Goal: Task Accomplishment & Management: Use online tool/utility

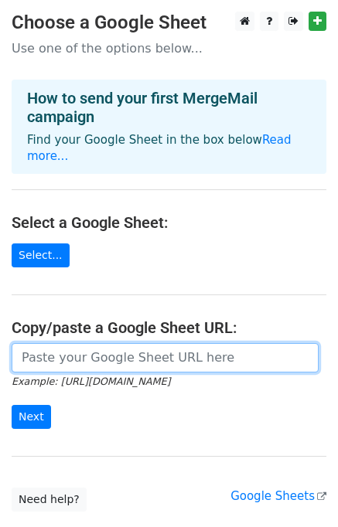
click at [60, 344] on input "url" at bounding box center [165, 357] width 307 height 29
paste input "https://docs.google.com/spreadsheets/d/1j_fXStc-uy0pHLyb0jrYpuS7SV2-sEdZnDahd8w…"
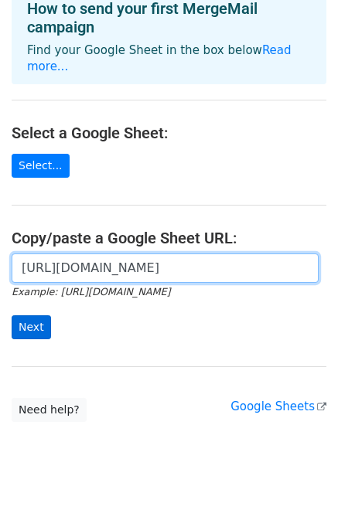
type input "https://docs.google.com/spreadsheets/d/1j_fXStc-uy0pHLyb0jrYpuS7SV2-sEdZnDahd8w…"
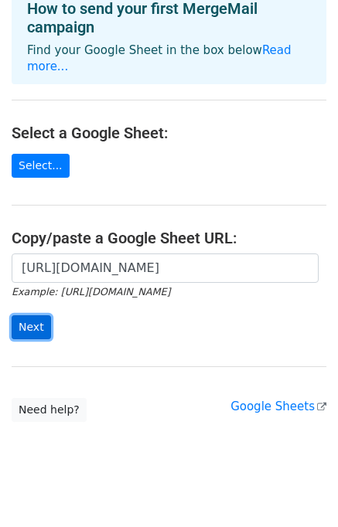
scroll to position [0, 0]
click at [34, 318] on input "Next" at bounding box center [31, 327] width 39 height 24
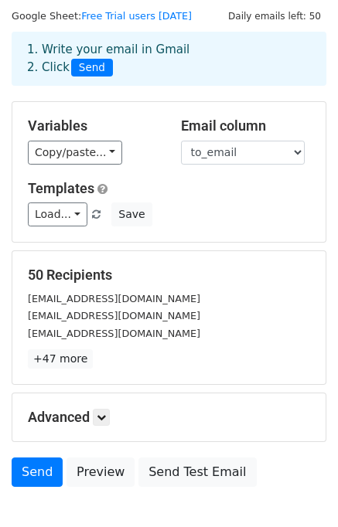
scroll to position [45, 0]
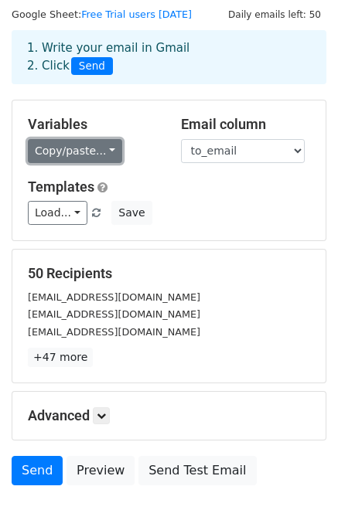
click at [59, 156] on link "Copy/paste..." at bounding box center [75, 151] width 94 height 24
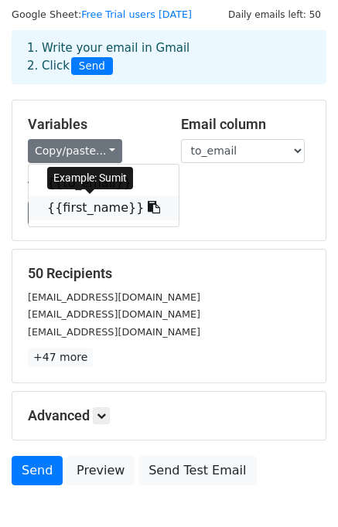
click at [99, 204] on link "{{first_name}}" at bounding box center [104, 208] width 150 height 25
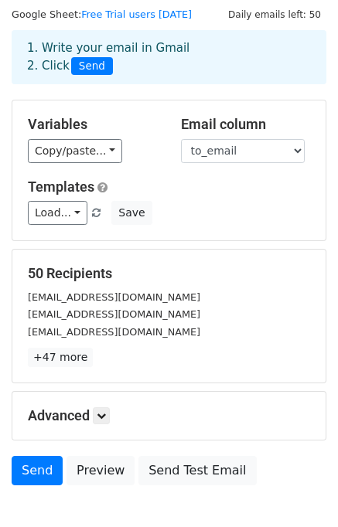
scroll to position [133, 0]
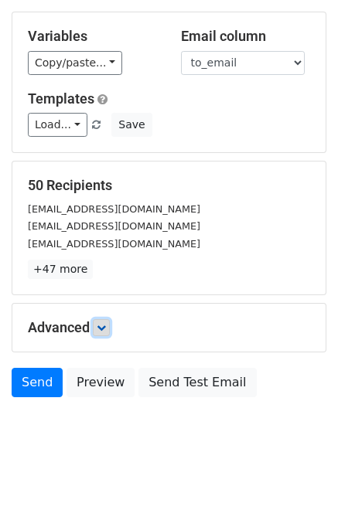
click at [106, 335] on link at bounding box center [101, 327] width 17 height 17
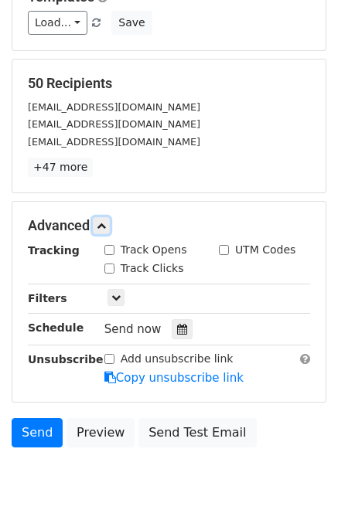
scroll to position [235, 0]
click at [106, 247] on input "Track Opens" at bounding box center [109, 250] width 10 height 10
checkbox input "true"
click at [111, 264] on input "Track Clicks" at bounding box center [109, 269] width 10 height 10
checkbox input "true"
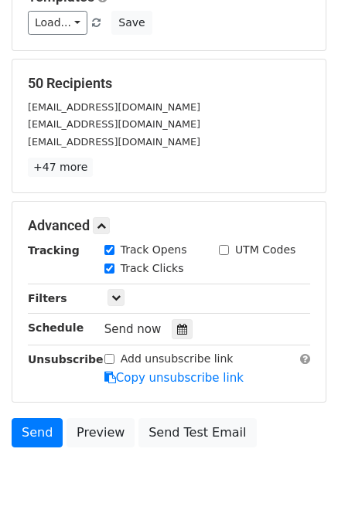
click at [107, 356] on input "Add unsubscribe link" at bounding box center [109, 359] width 10 height 10
checkbox input "true"
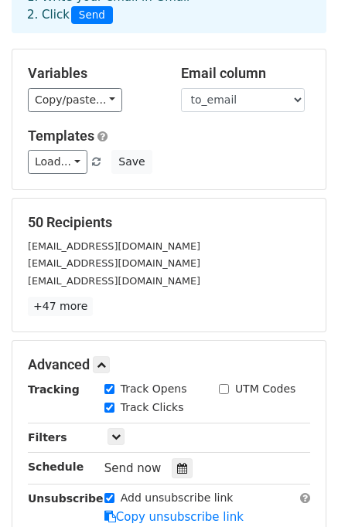
scroll to position [95, 0]
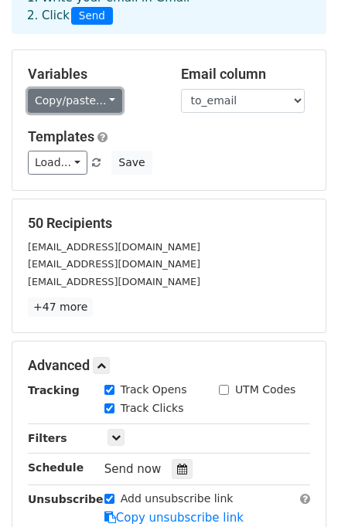
click at [85, 100] on link "Copy/paste..." at bounding box center [75, 101] width 94 height 24
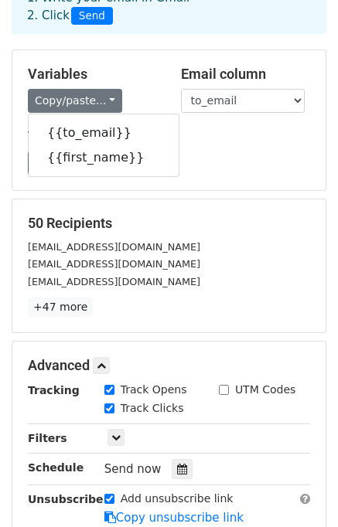
click at [306, 192] on form "Variables Copy/paste... {{to_email}} {{first_name}} Email column to_email first…" at bounding box center [169, 322] width 315 height 546
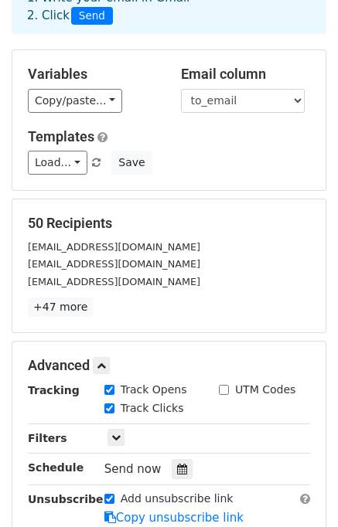
scroll to position [283, 0]
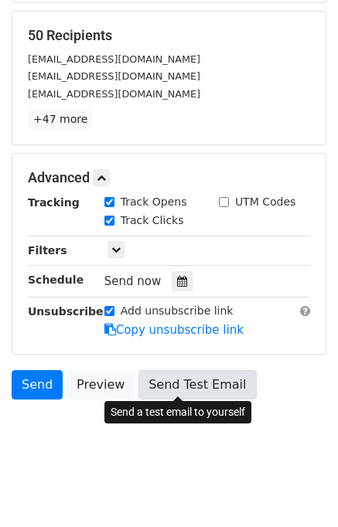
click at [192, 384] on link "Send Test Email" at bounding box center [196, 384] width 117 height 29
click at [181, 390] on link "Send Test Email" at bounding box center [196, 384] width 117 height 29
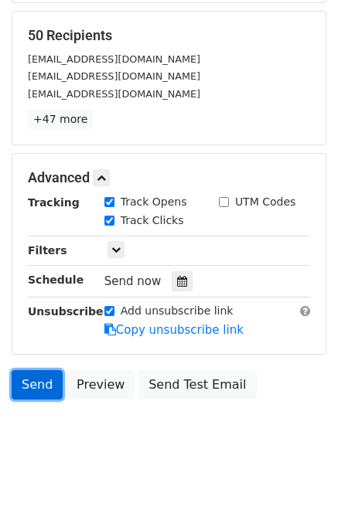
click at [45, 378] on link "Send" at bounding box center [37, 384] width 51 height 29
